Goal: Task Accomplishment & Management: Manage account settings

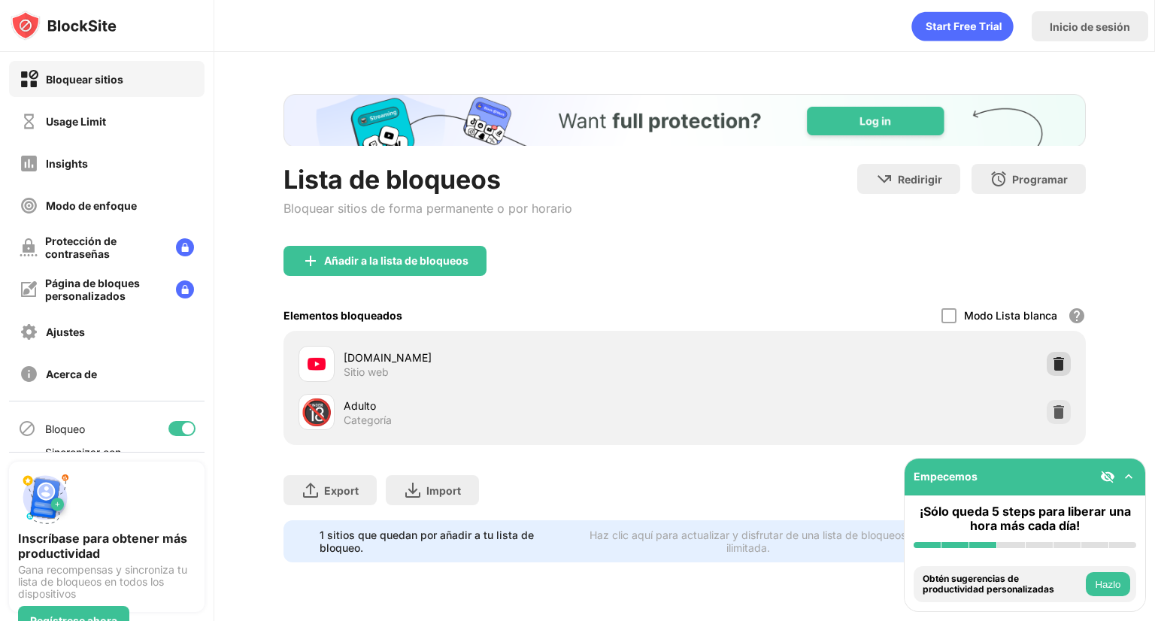
click at [1052, 359] on img at bounding box center [1058, 363] width 15 height 15
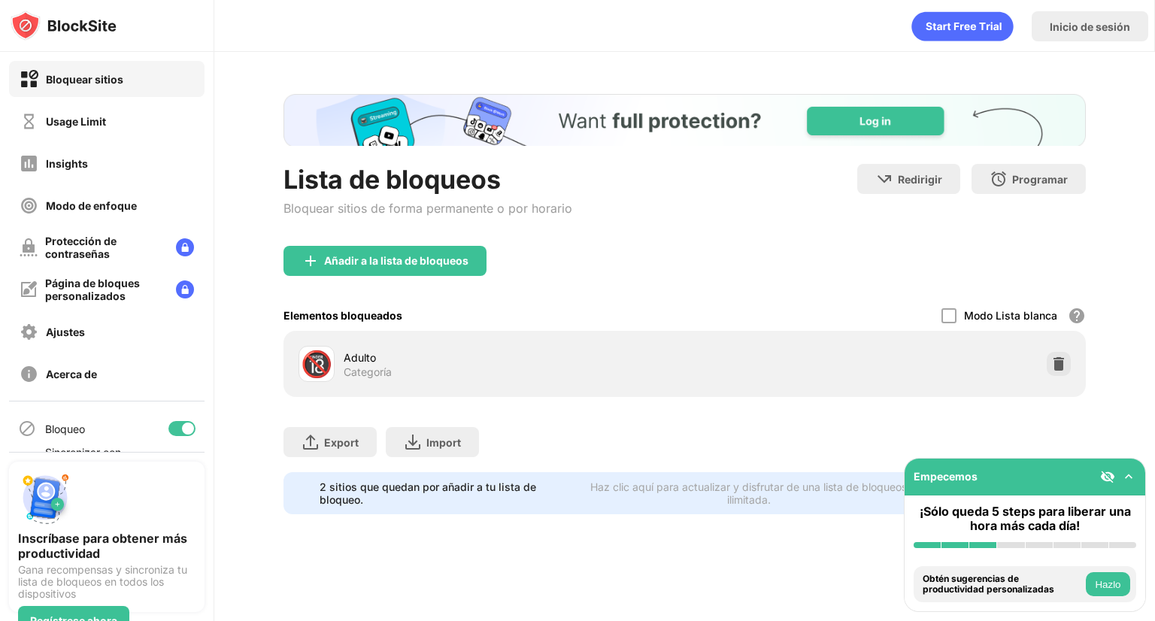
click at [430, 280] on div "Añadir a la lista de bloqueos" at bounding box center [684, 273] width 802 height 54
click at [460, 262] on div "Añadir a la lista de bloqueos" at bounding box center [396, 261] width 144 height 12
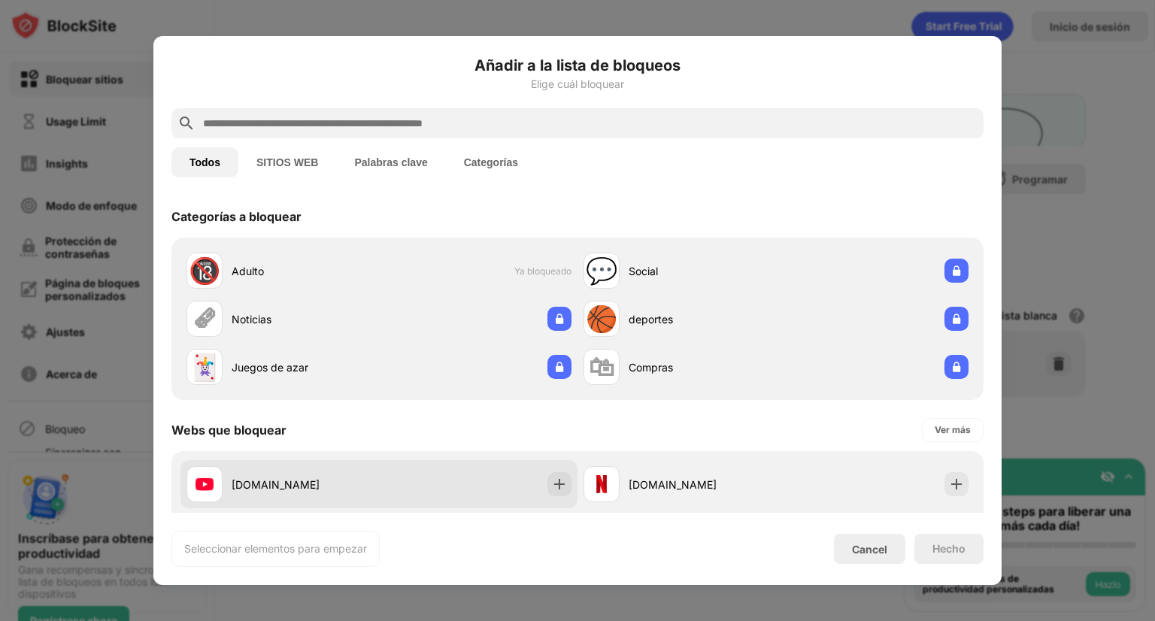
click at [481, 488] on div "youtube.com" at bounding box center [378, 484] width 397 height 48
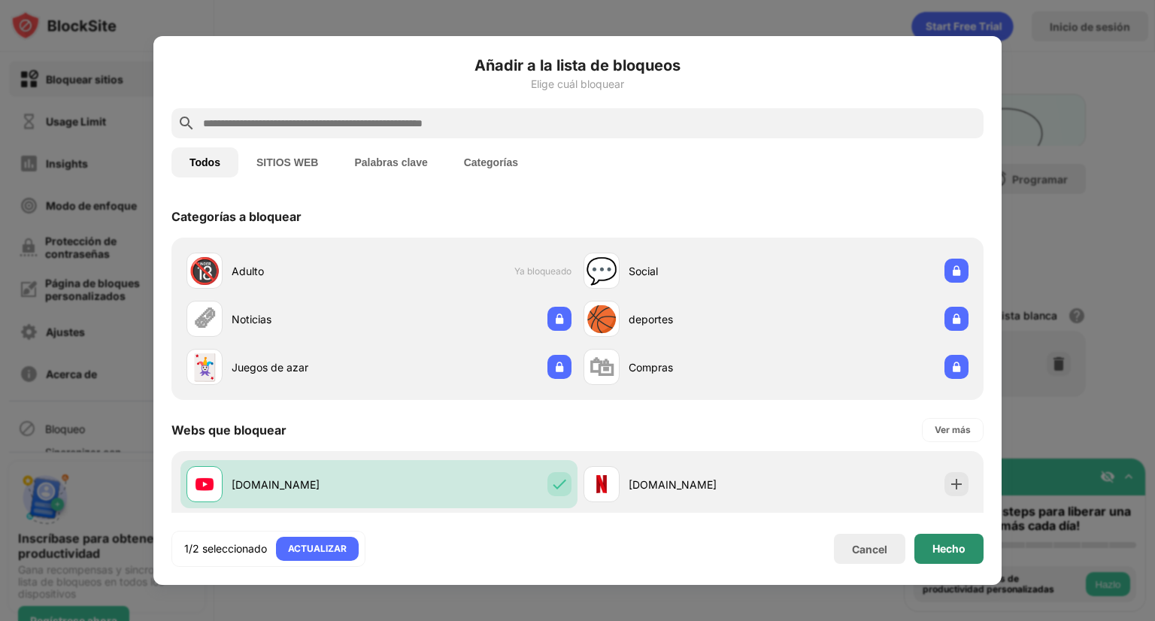
click at [956, 549] on div "Hecho" at bounding box center [948, 549] width 33 height 12
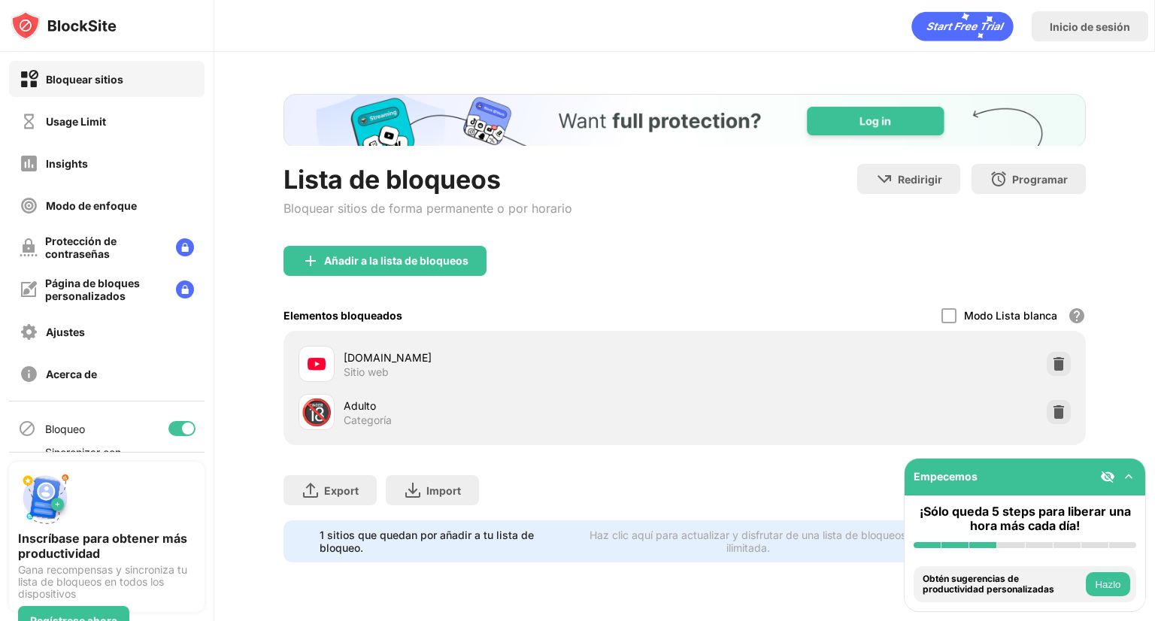
click at [1133, 474] on img at bounding box center [1128, 476] width 15 height 15
